Goal: Book appointment/travel/reservation

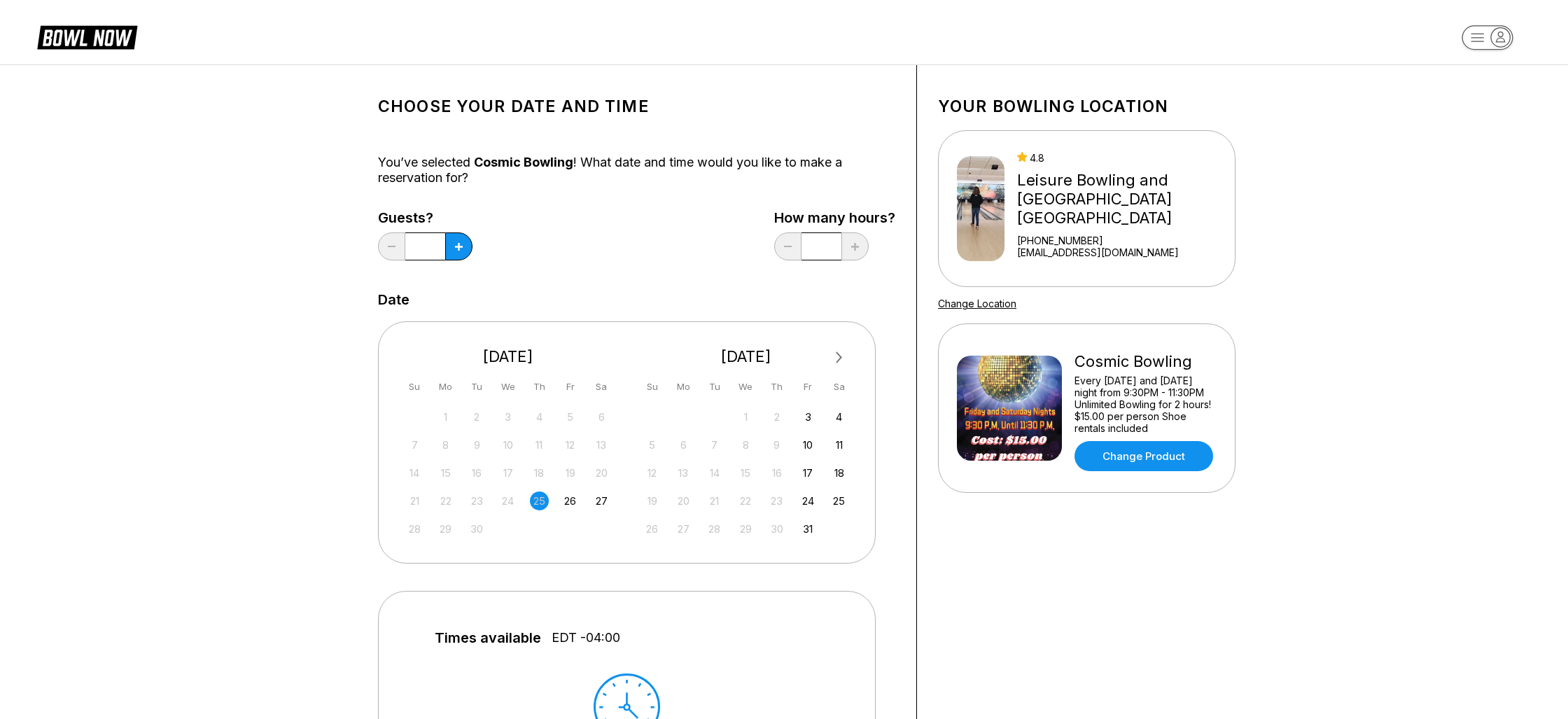
click at [64, 42] on icon at bounding box center [87, 36] width 100 height 27
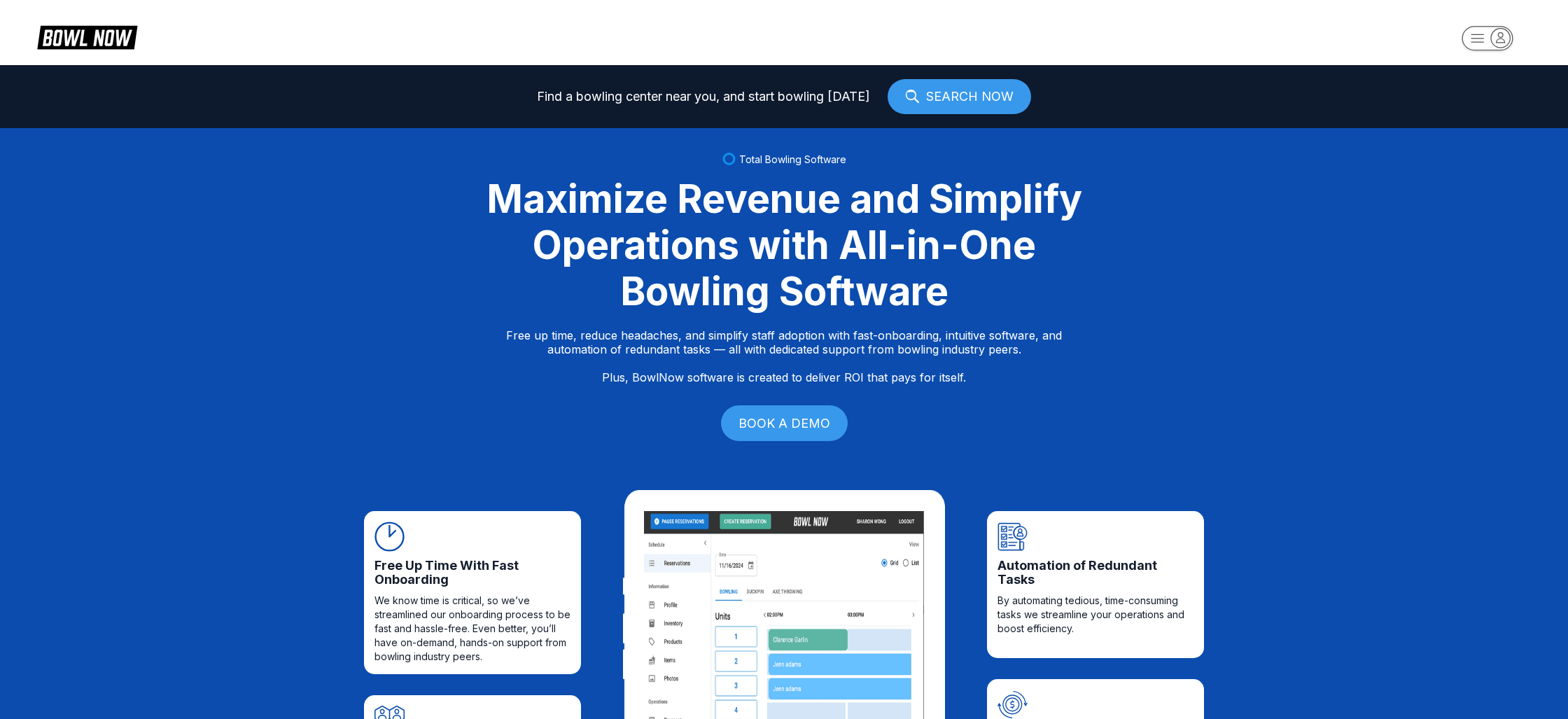
click at [972, 109] on link "SEARCH NOW" at bounding box center [959, 96] width 143 height 35
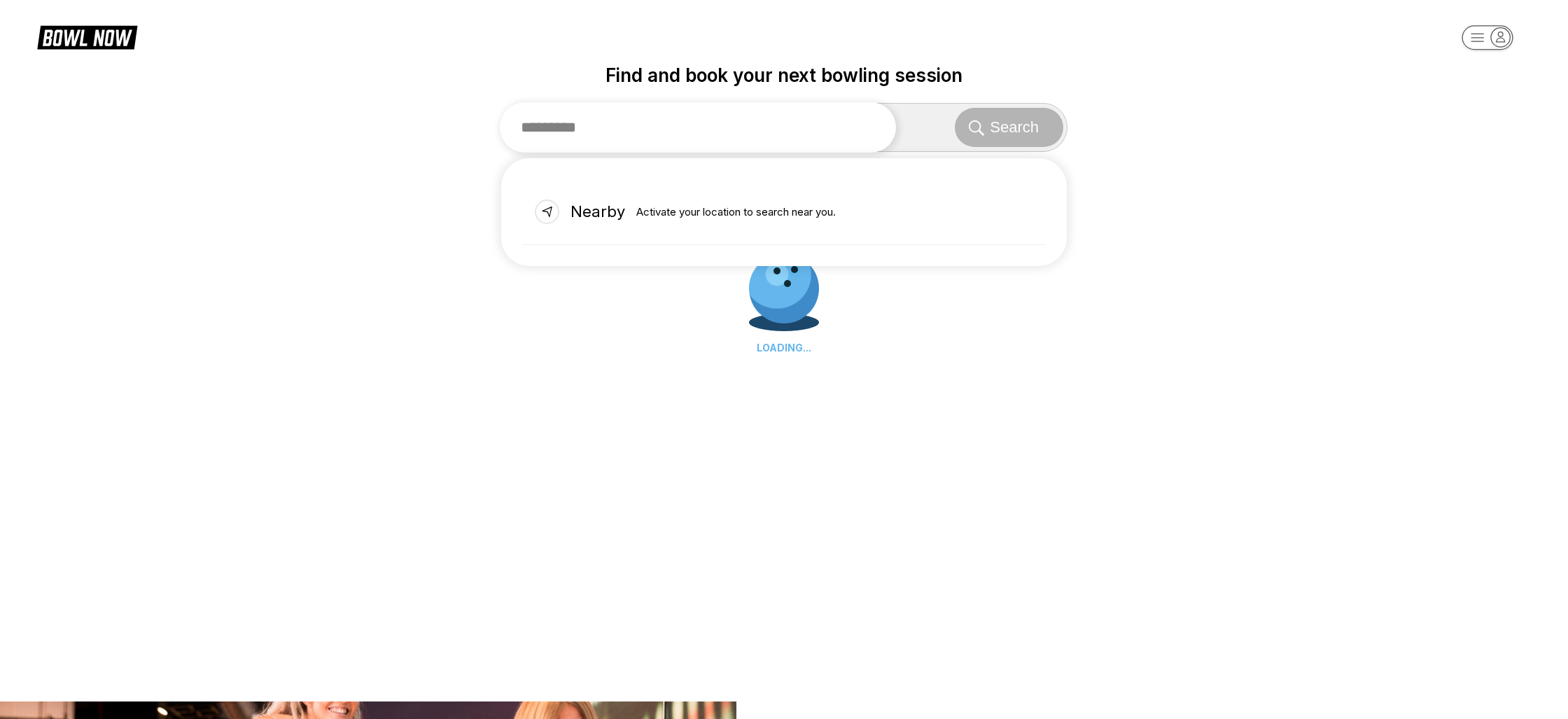
click at [814, 132] on input "text" at bounding box center [698, 128] width 396 height 50
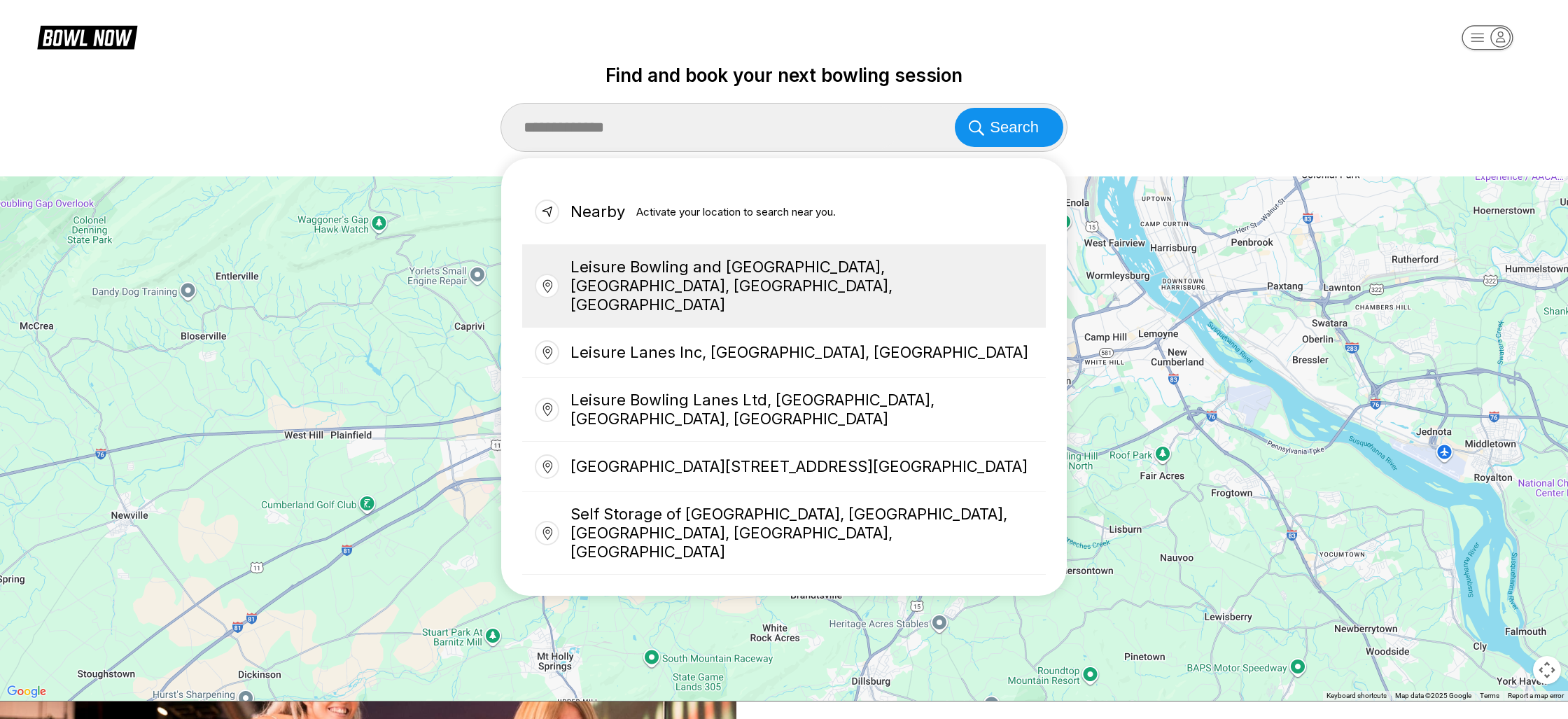
click at [972, 280] on div "Leisure Bowling and [GEOGRAPHIC_DATA], [GEOGRAPHIC_DATA], [GEOGRAPHIC_DATA], [G…" at bounding box center [784, 286] width 524 height 82
type input "**********"
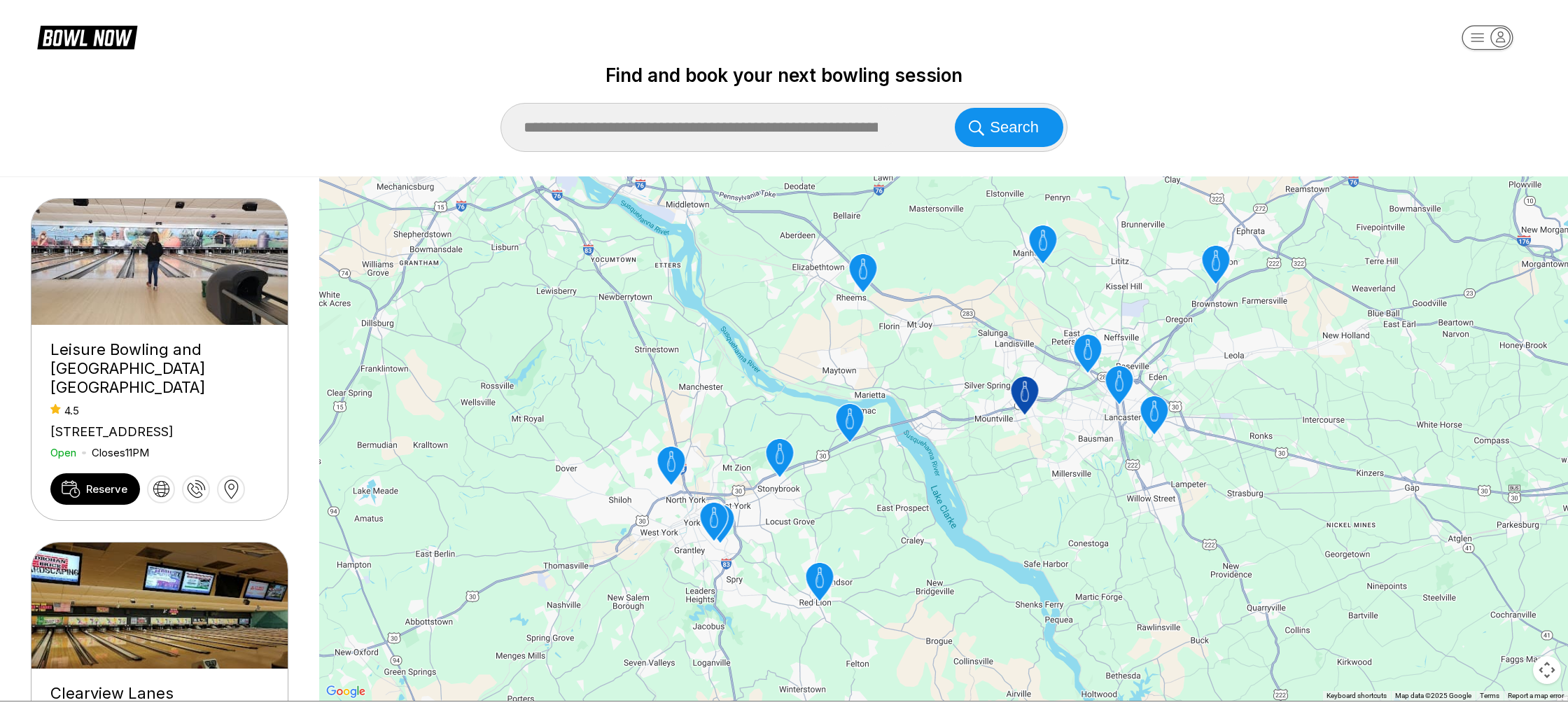
click at [116, 355] on div "Leisure Bowling and [GEOGRAPHIC_DATA] [GEOGRAPHIC_DATA]" at bounding box center [159, 369] width 218 height 56
click at [108, 482] on span "Reserve" at bounding box center [107, 489] width 42 height 13
